Goal: Task Accomplishment & Management: Manage account settings

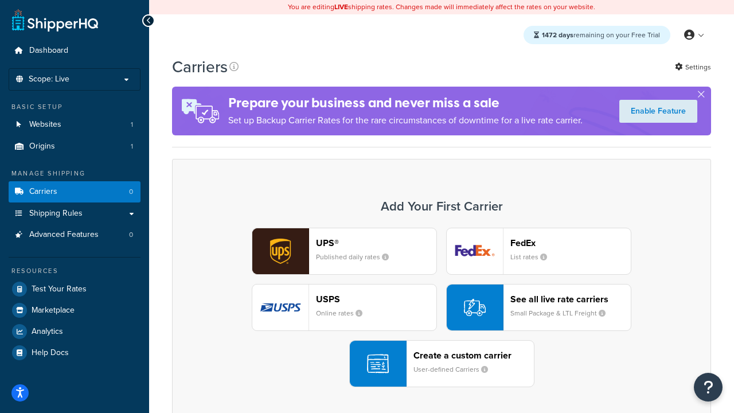
click at [441, 307] on div "UPS® Published daily rates FedEx List rates USPS Online rates See all live rate…" at bounding box center [441, 307] width 515 height 159
click at [570, 242] on header "FedEx" at bounding box center [570, 242] width 120 height 11
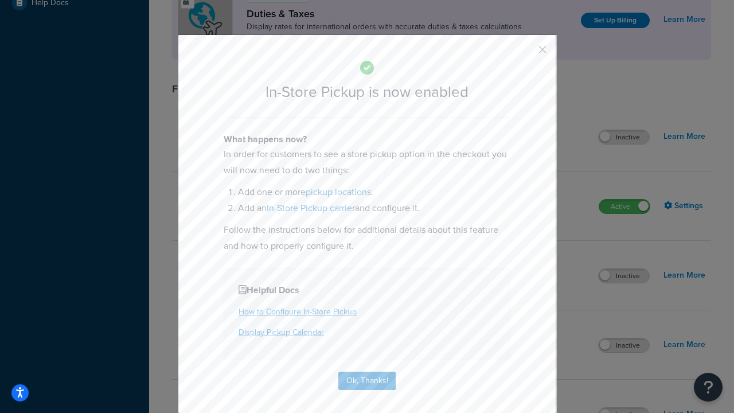
click at [525, 53] on button "button" at bounding box center [525, 53] width 3 height 3
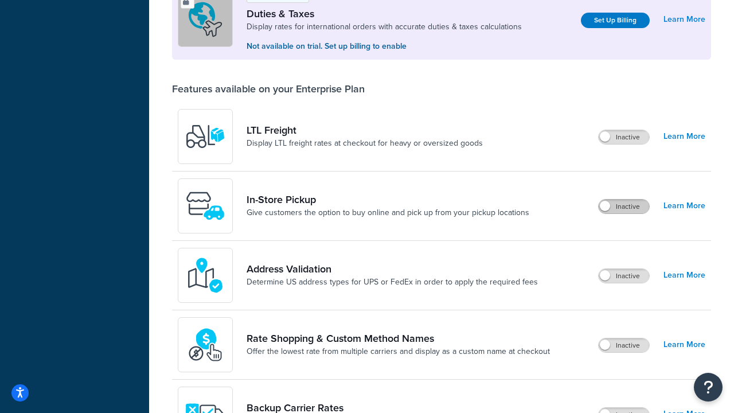
scroll to position [350, 0]
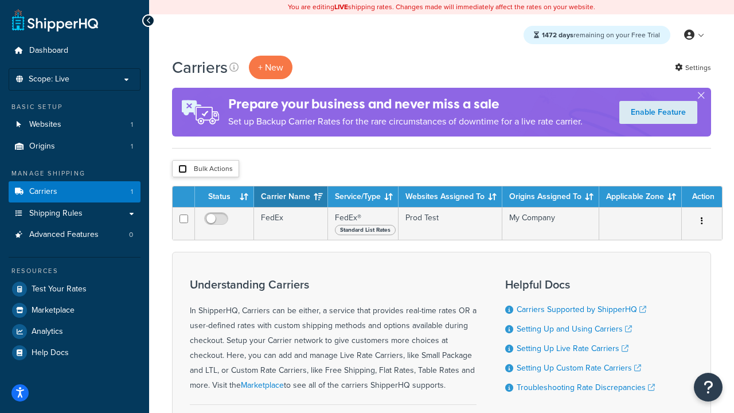
click at [182, 169] on input "checkbox" at bounding box center [182, 168] width 9 height 9
checkbox input "true"
click at [0, 0] on button "Delete" at bounding box center [0, 0] width 0 height 0
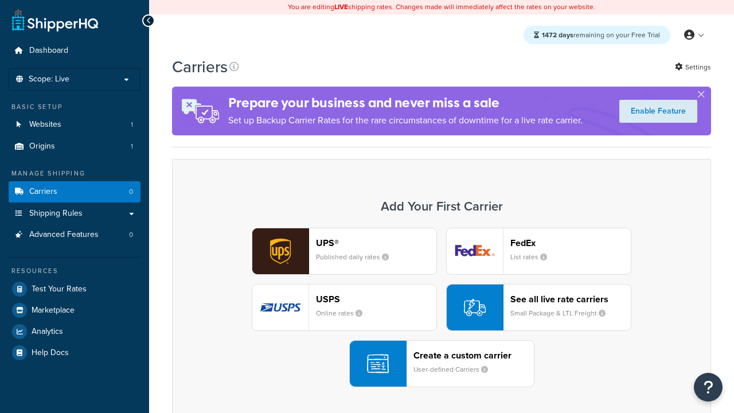
click at [441, 307] on div "UPS® Published daily rates FedEx List rates USPS Online rates See all live rate…" at bounding box center [441, 307] width 515 height 159
click at [570, 242] on header "FedEx" at bounding box center [570, 242] width 120 height 11
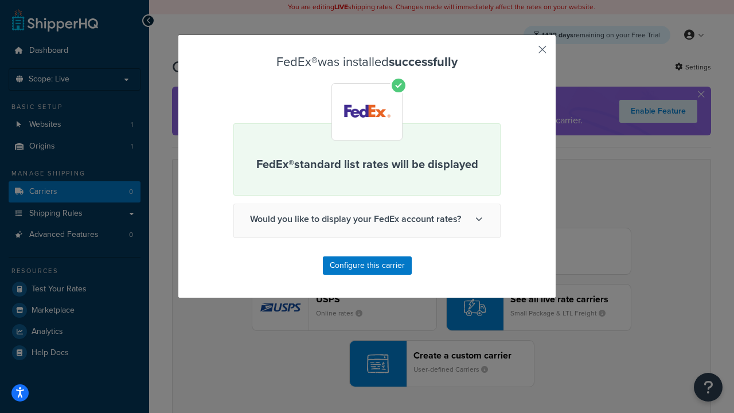
click at [525, 53] on button "button" at bounding box center [525, 53] width 3 height 3
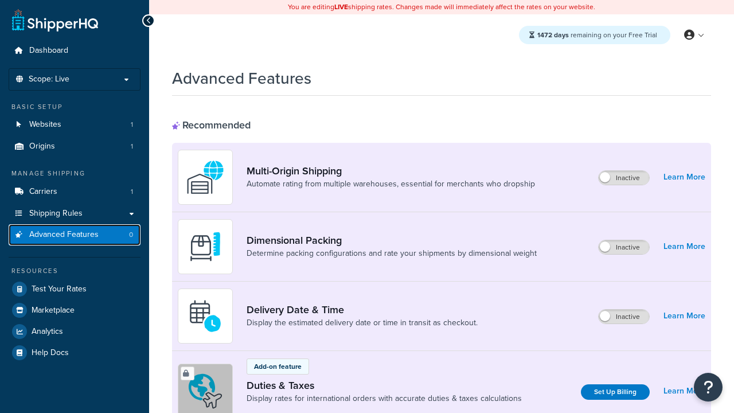
click at [74, 234] on span "Advanced Features" at bounding box center [63, 235] width 69 height 10
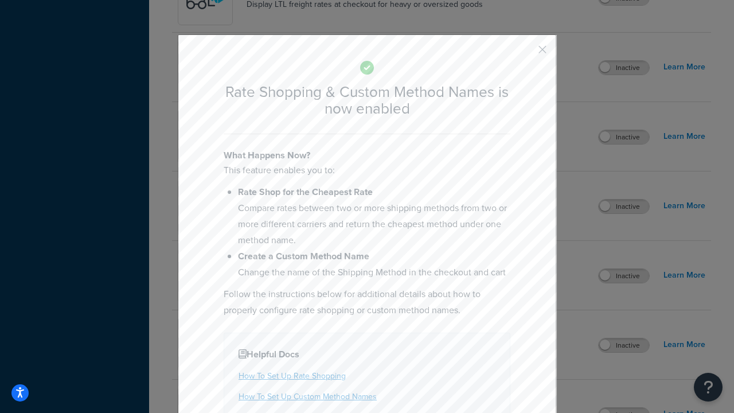
click at [525, 53] on button "button" at bounding box center [525, 53] width 3 height 3
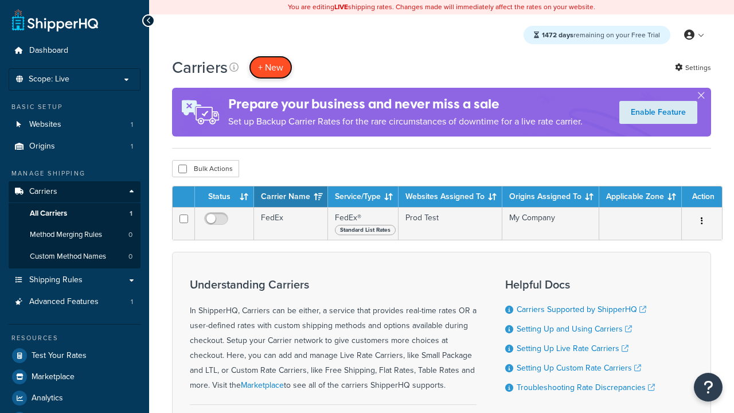
click at [270, 67] on button "+ New" at bounding box center [271, 67] width 44 height 23
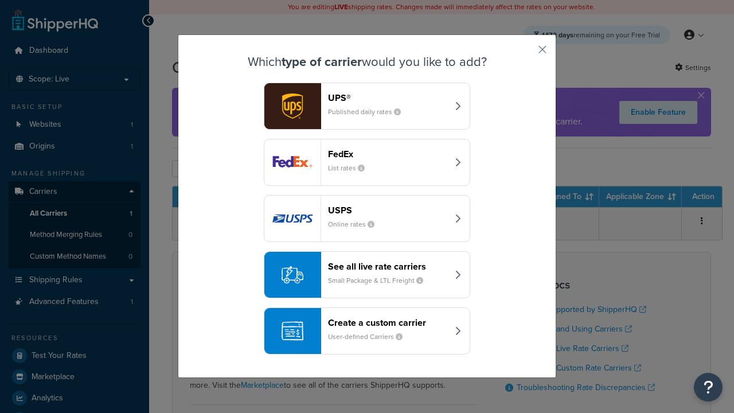
click at [367, 274] on div "See all live rate carriers Small Package & LTL Freight" at bounding box center [388, 275] width 120 height 28
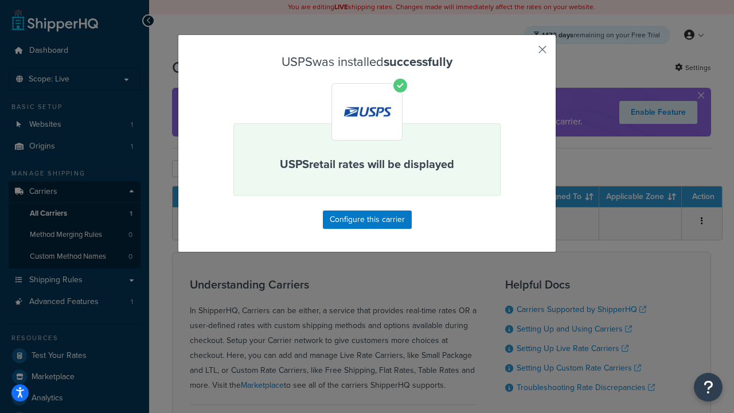
click at [525, 53] on button "button" at bounding box center [525, 53] width 3 height 3
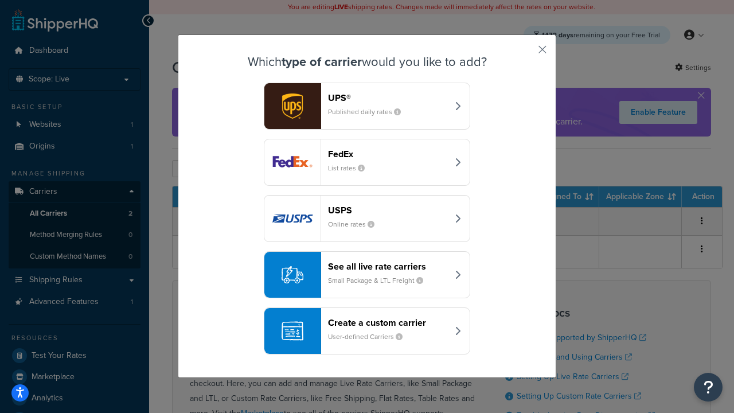
click at [367, 274] on div "See all live rate carriers Small Package & LTL Freight" at bounding box center [388, 275] width 120 height 28
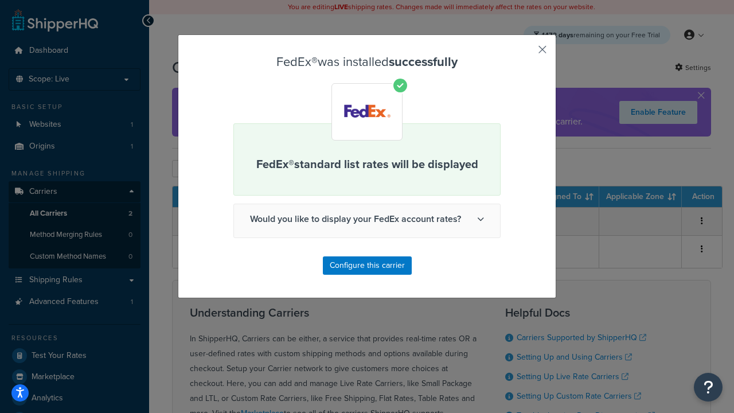
click at [525, 53] on button "button" at bounding box center [525, 53] width 3 height 3
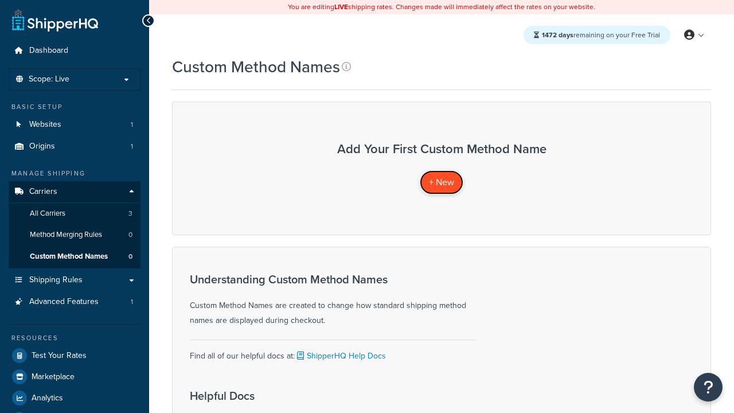
click at [441, 182] on span "+ New" at bounding box center [441, 181] width 25 height 13
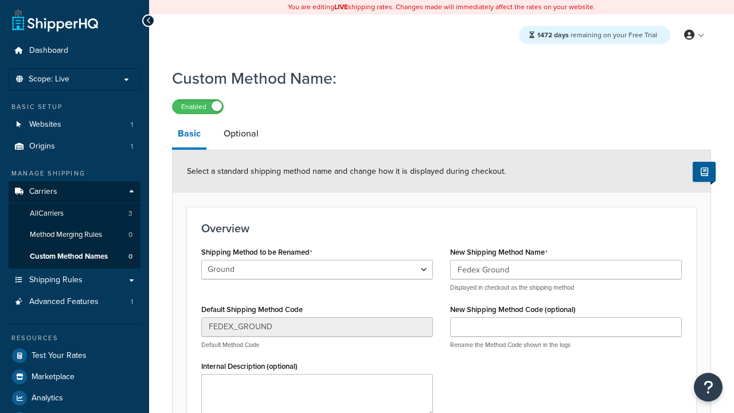
type input "Fedex Ground"
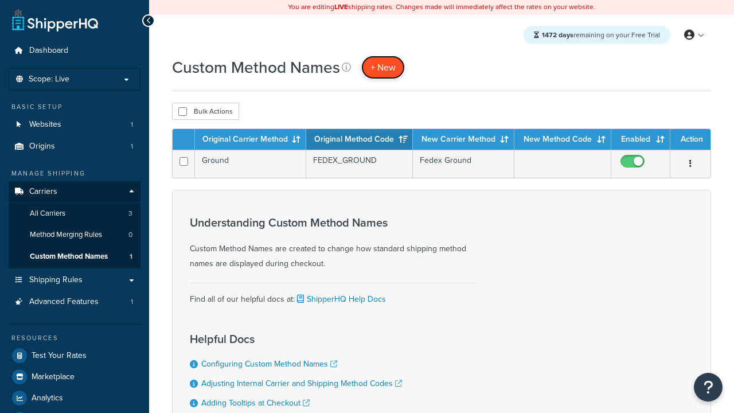
click at [383, 67] on span "+ New" at bounding box center [382, 67] width 25 height 13
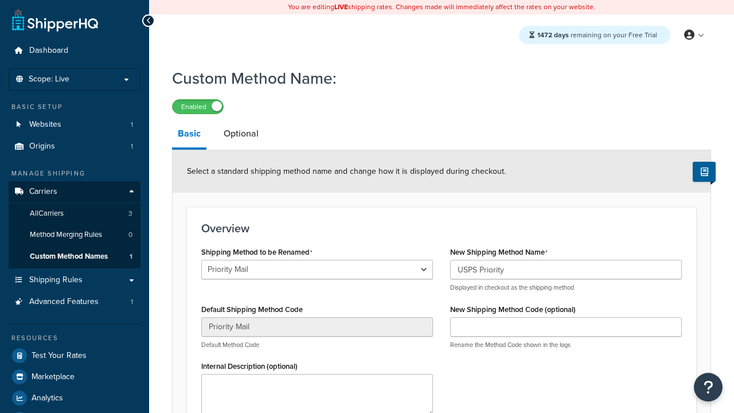
select select "726180"
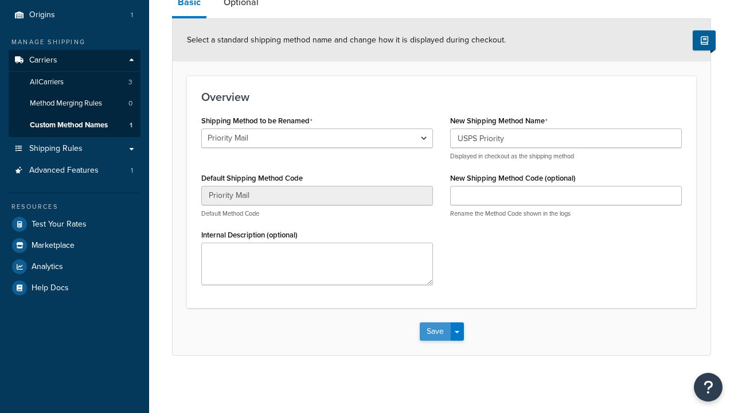
type input "USPS Priority"
click at [434, 331] on button "Save" at bounding box center [434, 331] width 31 height 18
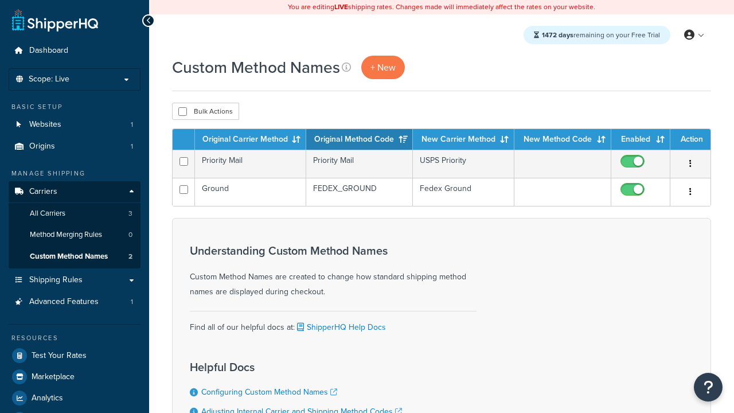
click at [250, 140] on th "Original Carrier Method" at bounding box center [250, 139] width 111 height 21
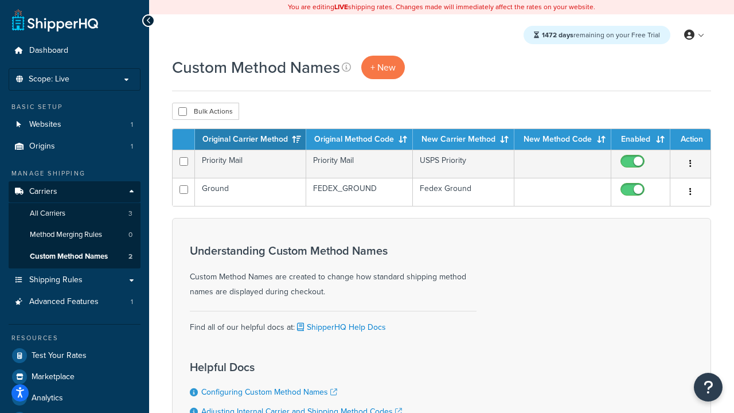
click at [359, 140] on th "Original Method Code" at bounding box center [359, 139] width 107 height 21
click at [463, 140] on th "New Carrier Method" at bounding box center [463, 139] width 101 height 21
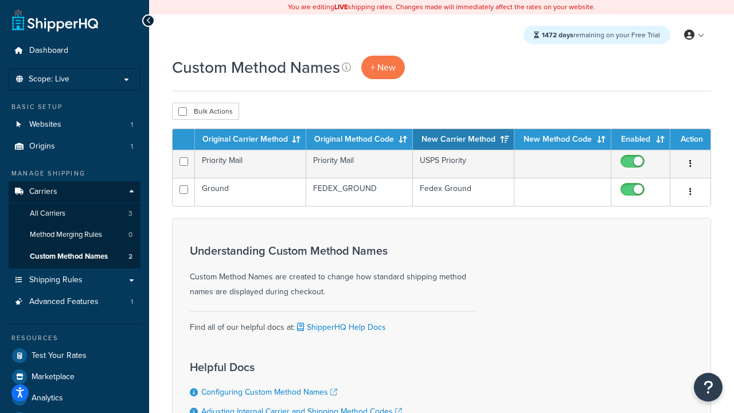
click at [640, 140] on th "Enabled" at bounding box center [640, 139] width 59 height 21
click at [690, 140] on th "Action" at bounding box center [690, 139] width 40 height 21
click at [182, 112] on input "checkbox" at bounding box center [182, 111] width 9 height 9
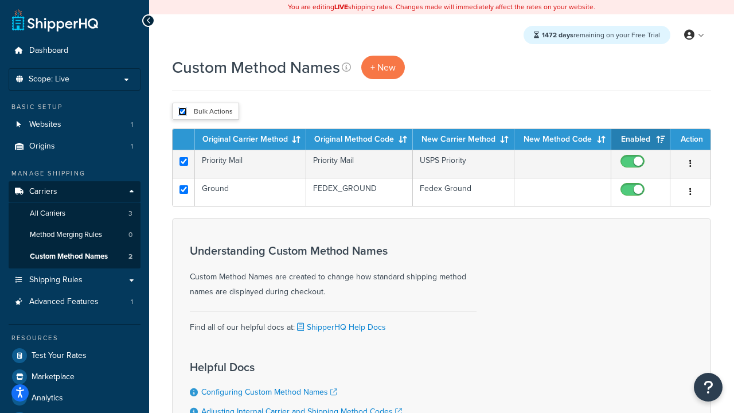
checkbox input "true"
click at [0, 0] on button "Delete" at bounding box center [0, 0] width 0 height 0
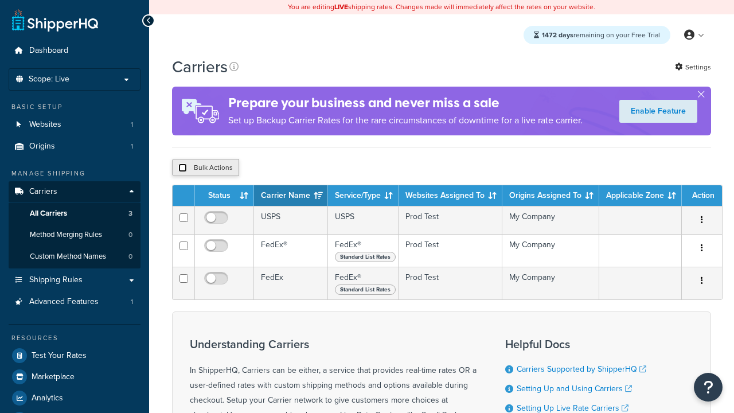
click at [182, 168] on input "checkbox" at bounding box center [182, 167] width 9 height 9
checkbox input "true"
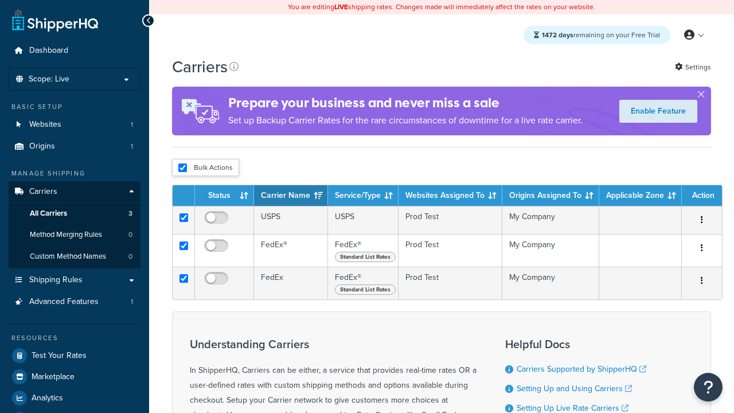
click at [0, 0] on button "Delete" at bounding box center [0, 0] width 0 height 0
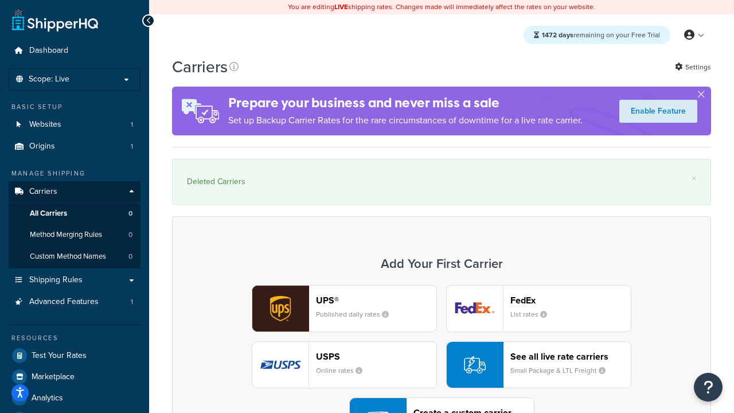
click at [441, 333] on div "UPS® Published daily rates FedEx List rates USPS Online rates See all live rate…" at bounding box center [441, 364] width 515 height 159
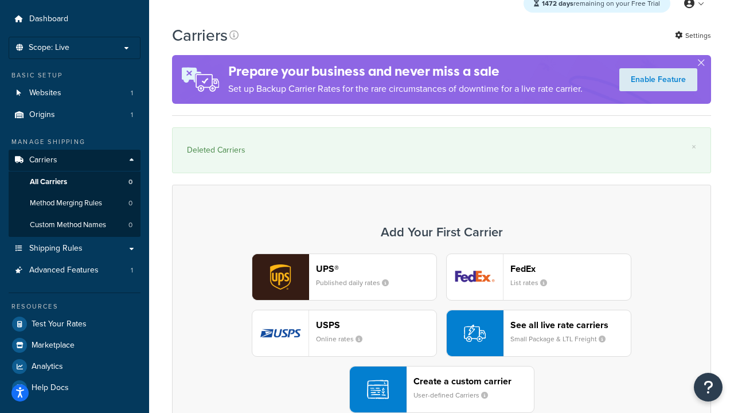
click at [441, 389] on div "Create a custom carrier User-defined Carriers" at bounding box center [473, 389] width 120 height 28
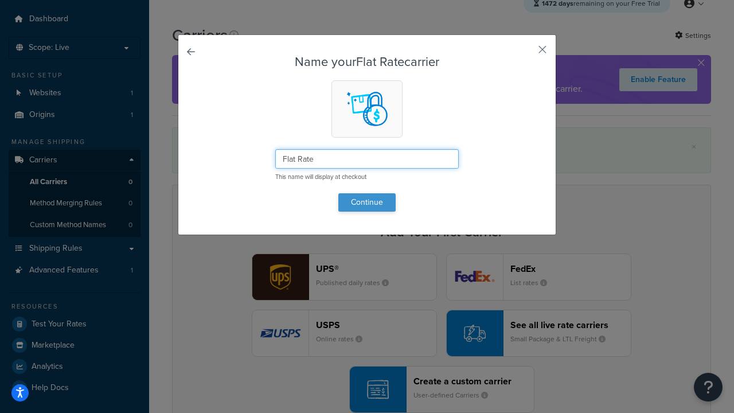
type input "Flat Rate"
click at [367, 202] on button "Continue" at bounding box center [366, 202] width 57 height 18
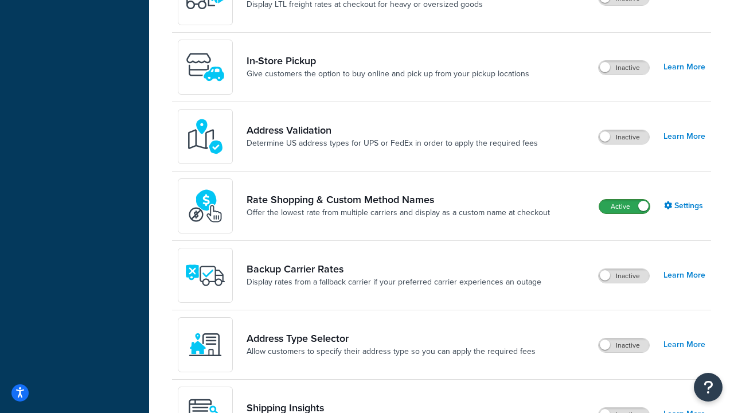
click at [624, 206] on label "Active" at bounding box center [624, 206] width 50 height 14
